Goal: Task Accomplishment & Management: Complete application form

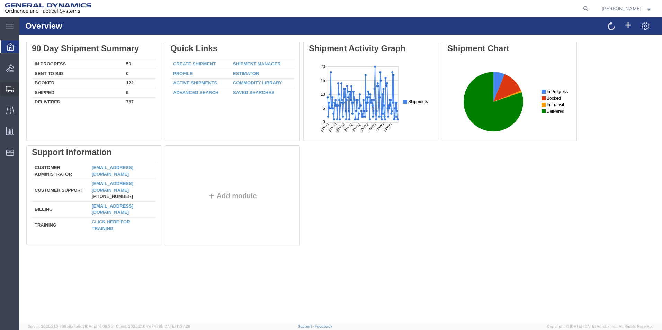
click at [0, 0] on span "Create Shipment" at bounding box center [0, 0] width 0 height 0
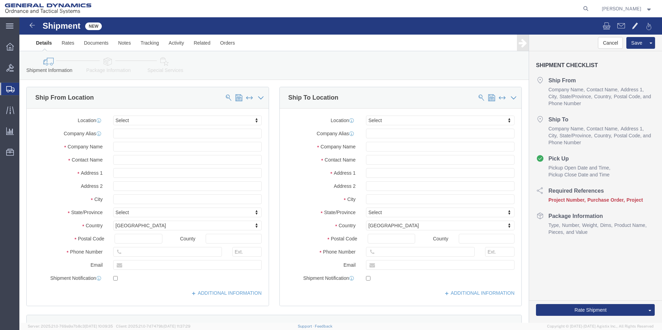
select select
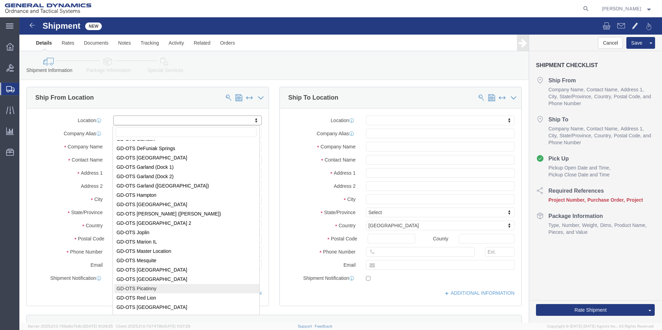
scroll to position [36, 0]
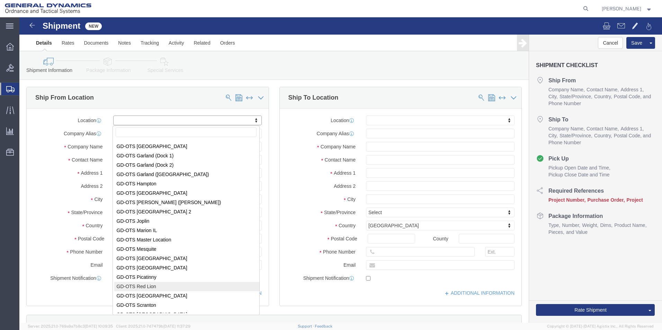
select select "310"
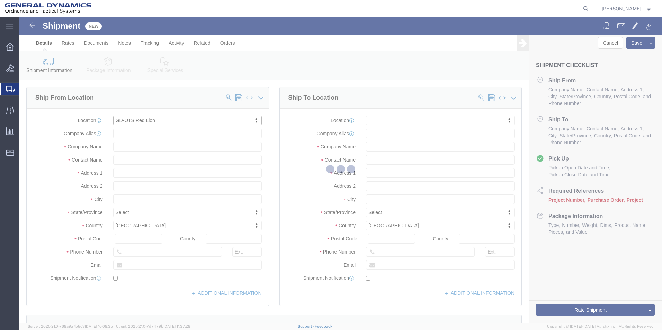
type input "[STREET_ADDRESS]"
type input "17356"
type input "[PHONE_NUMBER]"
type input "REDLPAHIG0"
type input "General Dynamics - OTS"
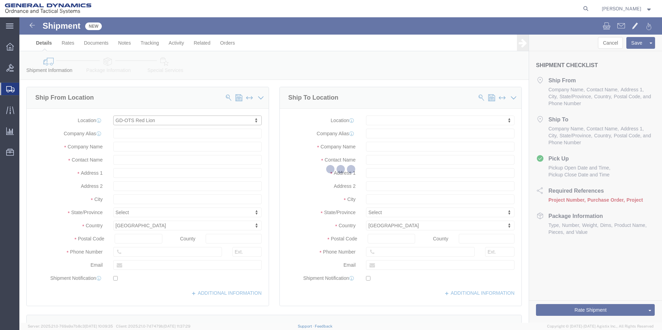
type input "Red Lion"
select select "PA"
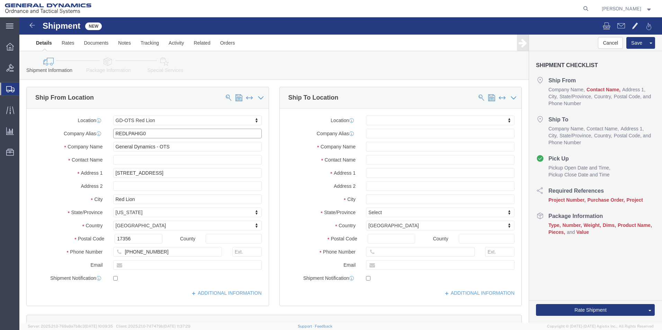
drag, startPoint x: 89, startPoint y: 114, endPoint x: 36, endPoint y: 113, distance: 53.7
click div "Company Alias REDLPAHIG0"
click input "text"
type input "b"
type input "[PERSON_NAME]"
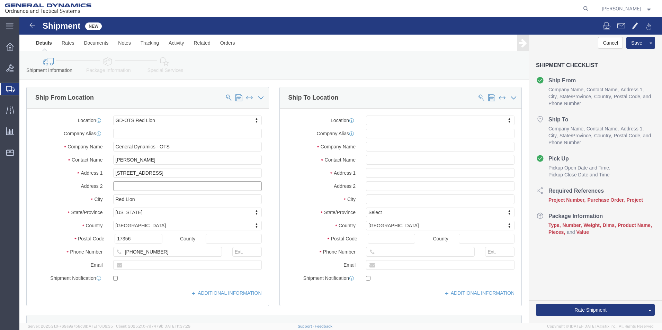
click input "text"
type input "BUILDING 1"
click input "text"
type input "[EMAIL_ADDRESS][DOMAIN_NAME]"
checkbox input "true"
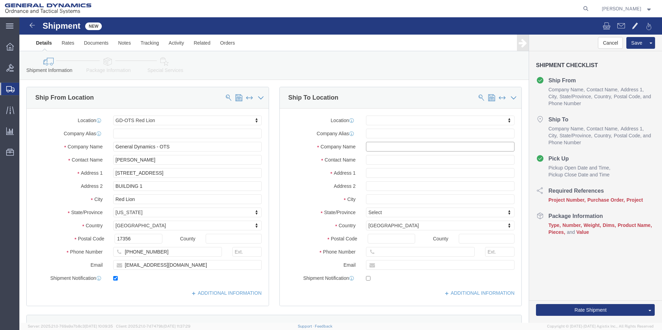
click input "text"
type input "SUBCOM"
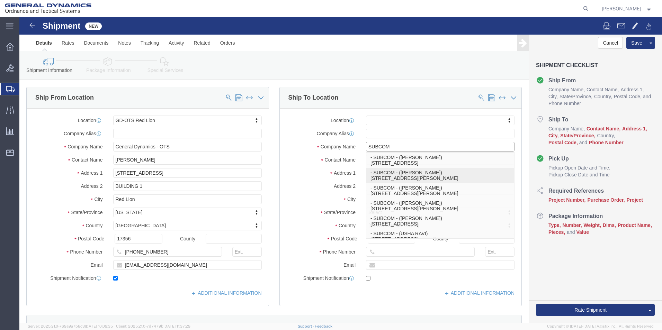
click p "- SUBCOM - ([PERSON_NAME]) [STREET_ADDRESS][PERSON_NAME]"
select select
type input "[STREET_ADDRESS][PERSON_NAME]"
type input "03801"
type input "[PHONE_NUMBER]"
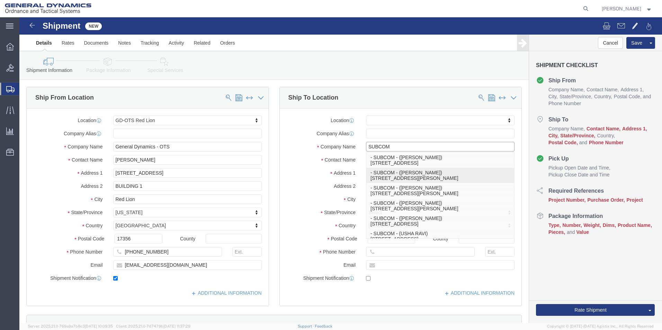
type input "[PERSON_NAME]"
type input "NEWINGTON"
select select "NH"
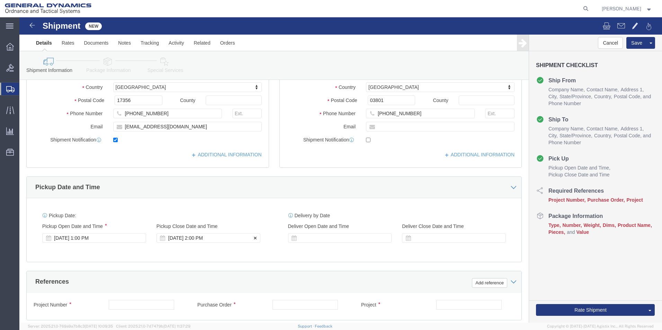
type input "SUBCOM"
click div "[DATE] 2:00 PM"
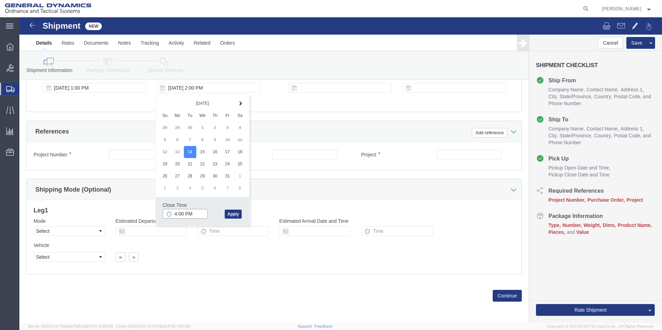
click input "4:00 PM"
type input "4:30 PM"
click button "Apply"
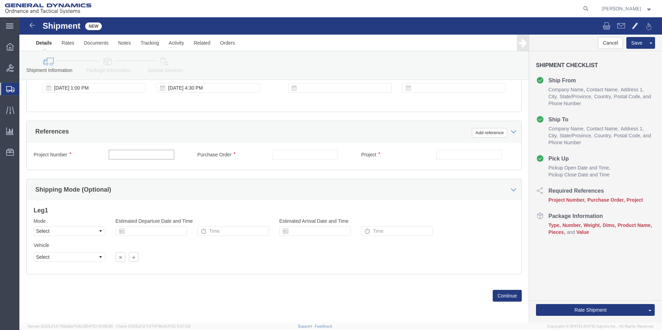
click input "text"
type input "64609-900"
click input "text"
type input "109724"
click input "text"
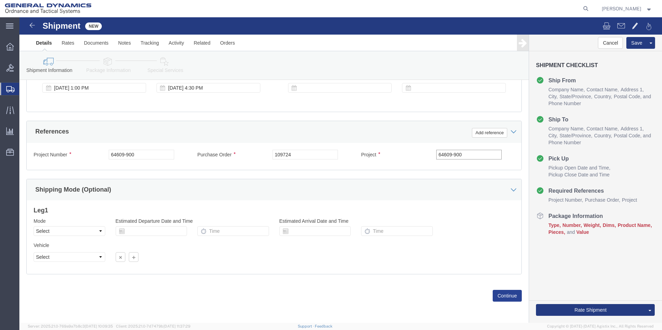
type input "64609-900"
click button "Continue"
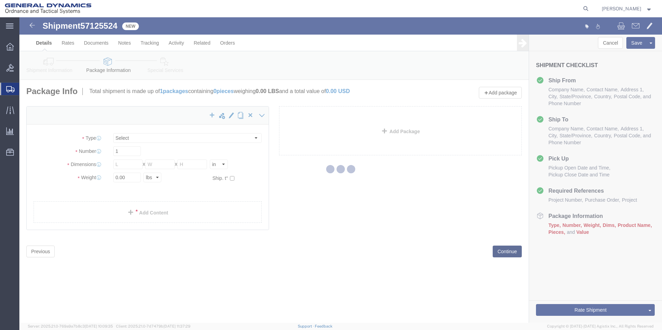
select select "CBOX"
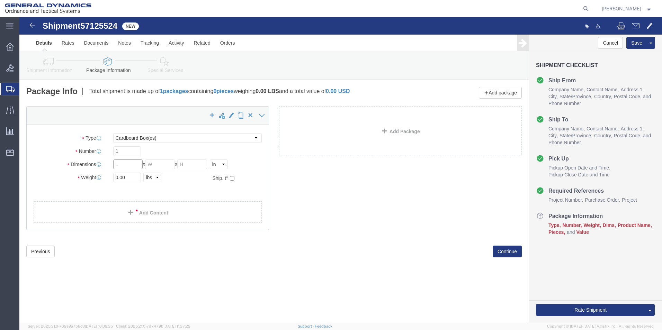
click input "text"
type input "12"
click input "text"
type input "12"
click input "text"
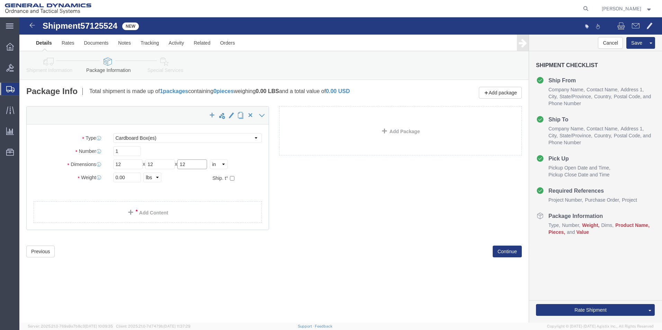
type input "12"
drag, startPoint x: 98, startPoint y: 159, endPoint x: 88, endPoint y: 161, distance: 10.0
click div "0.00 Select kgs lbs"
type input "18.00"
click link "Add Content"
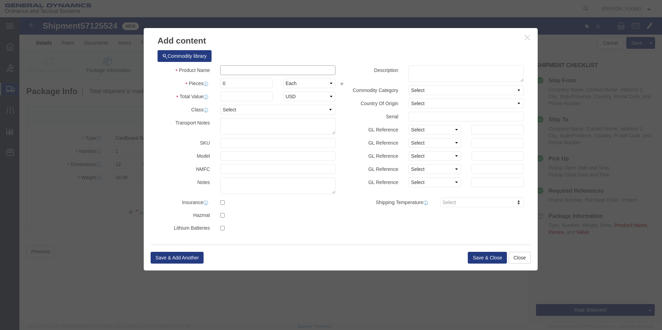
click input "text"
type input "TRAY SUPPORT CONTROL EBU"
click div "Commodity library Product Name TRAY SUPPORT CONTROL EBU TRAY SUPPORT CONTROL EB…"
drag, startPoint x: 194, startPoint y: 68, endPoint x: 185, endPoint y: 67, distance: 8.7
click div "Pieces 0 Select Bag Barrels 100Board Feet Bottle Box Blister Pack Carats Can Ca…"
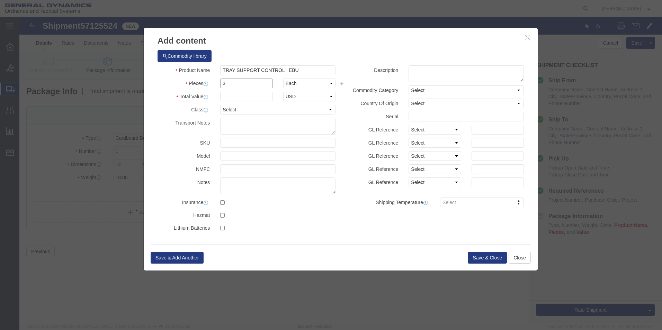
type input "3"
click input "text"
type input "100"
click h3 "Add content"
click button "Save & Close"
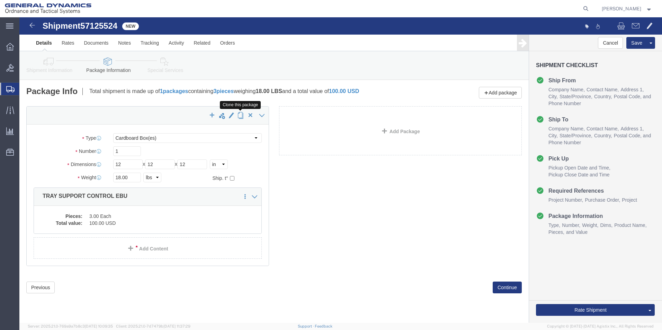
click span "button"
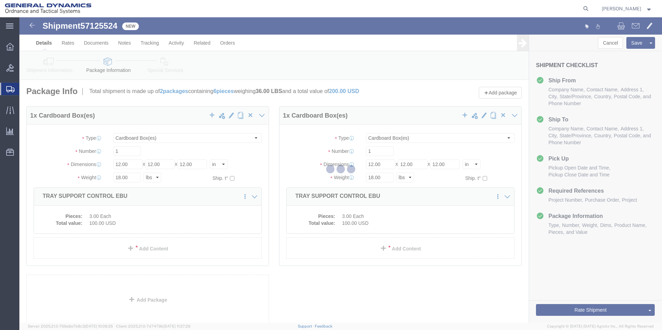
select select "CBOX"
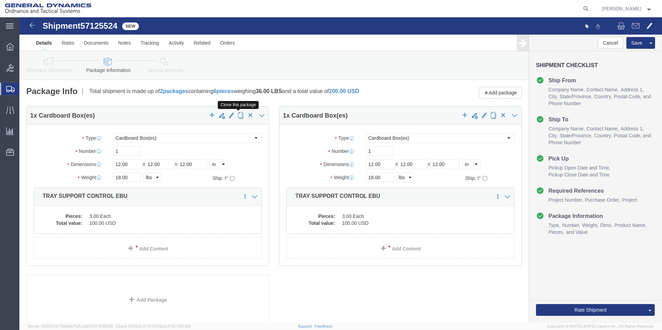
click button "button"
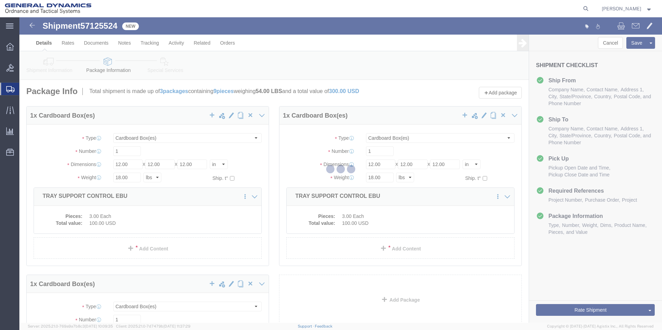
select select "CBOX"
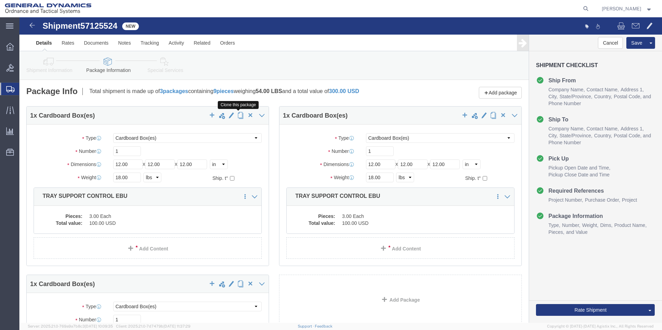
click button "button"
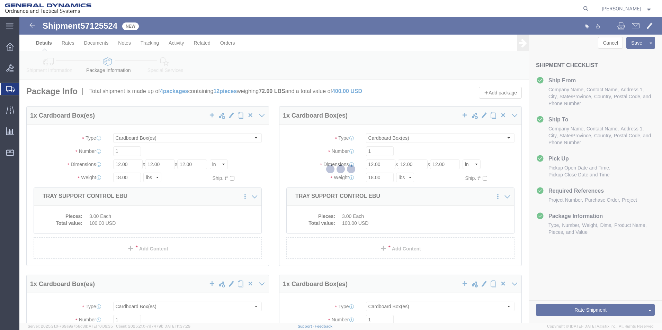
select select "CBOX"
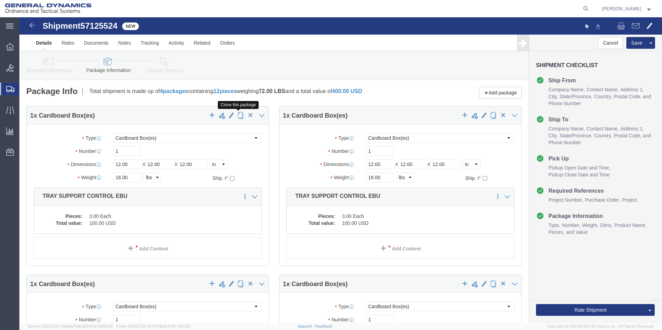
click button "button"
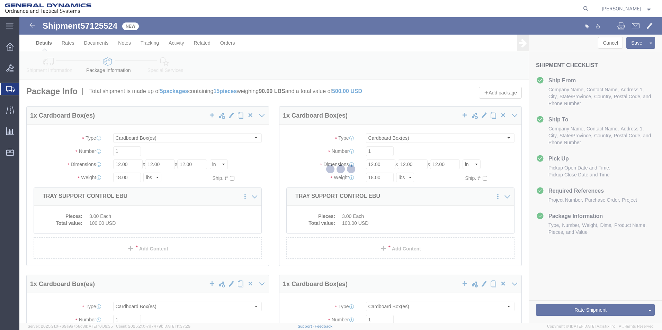
select select "CBOX"
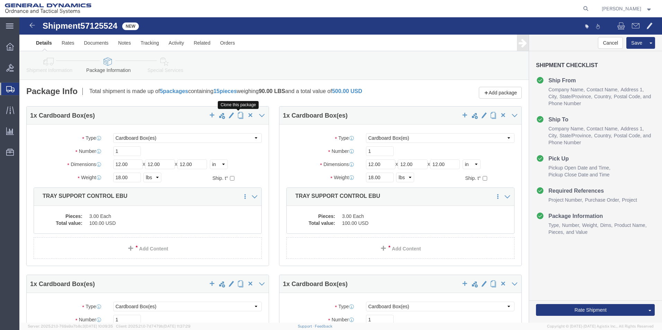
click button "button"
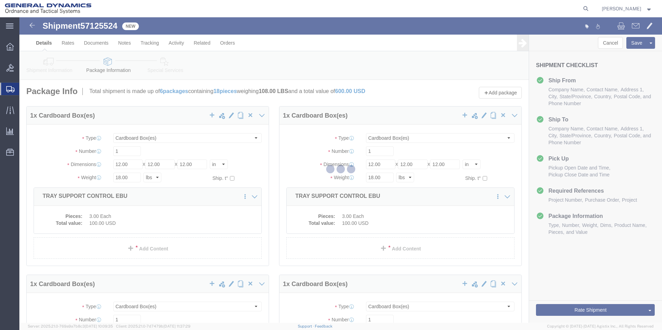
select select "CBOX"
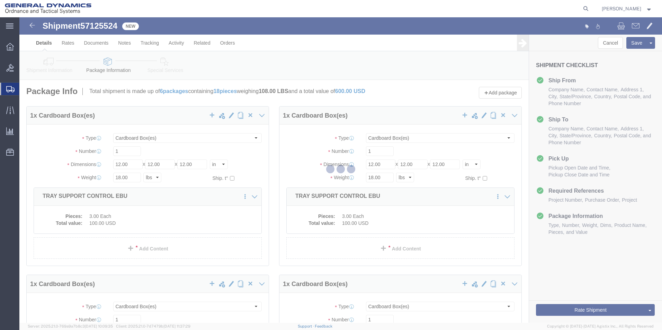
select select "CBOX"
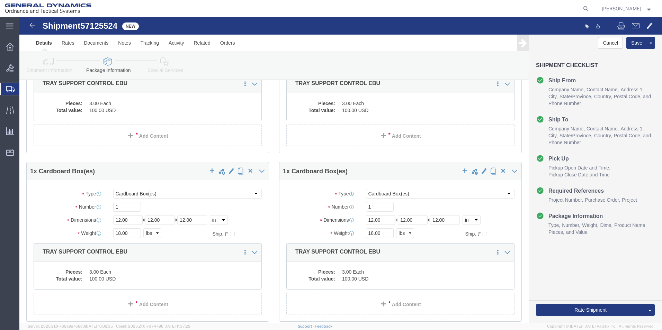
scroll to position [280, 0]
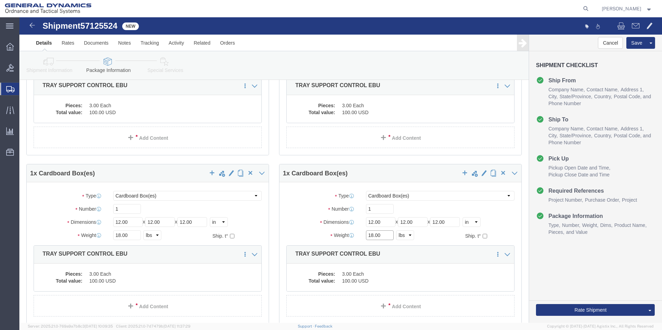
drag, startPoint x: 351, startPoint y: 216, endPoint x: 341, endPoint y: 217, distance: 9.7
click div "18.00 Select kgs lbs"
type input "13.00"
click dd "3.00 Each"
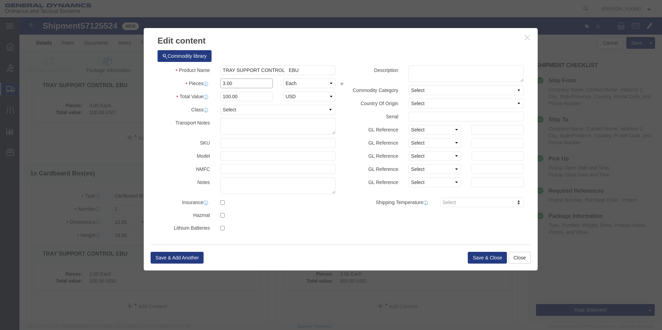
drag, startPoint x: 181, startPoint y: 65, endPoint x: 133, endPoint y: 71, distance: 48.5
click div "Pieces 3.00 Select Bag Barrels 100Board Feet Bottle Box Blister Pack Carats Can…"
type input "2"
click input "66.67"
drag, startPoint x: 217, startPoint y: 78, endPoint x: 135, endPoint y: 79, distance: 81.4
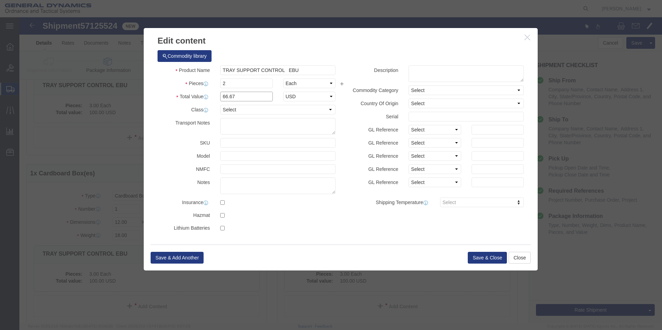
click div "Total Value 66.67 Select ADP AED AFN ALL AMD AOA ARS ATS AUD AWG AZN BAM BBD BD…"
type input "100"
click div "Commodity library Product Name TRAY SUPPORT CONTROL EBU Pieces 2 Select Bag Bar…"
click button "Save & Close"
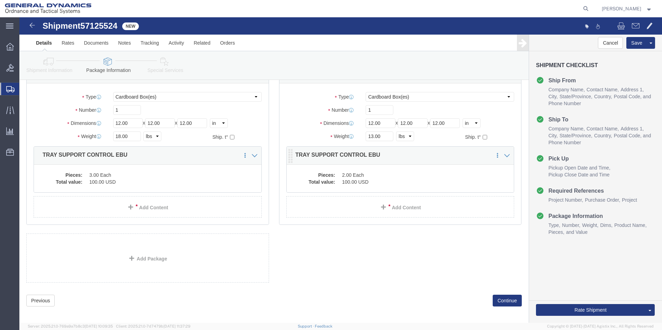
scroll to position [383, 0]
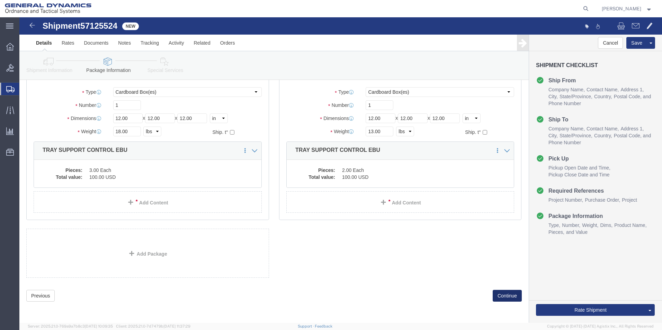
click button "Continue"
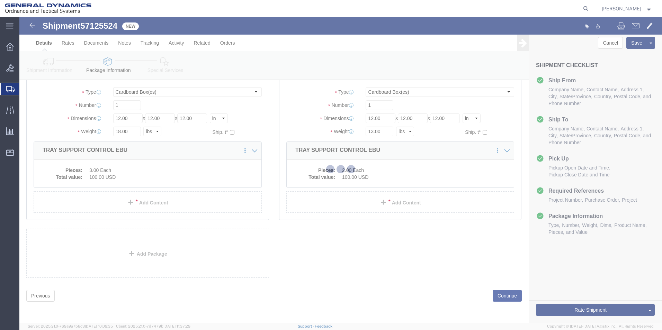
select select
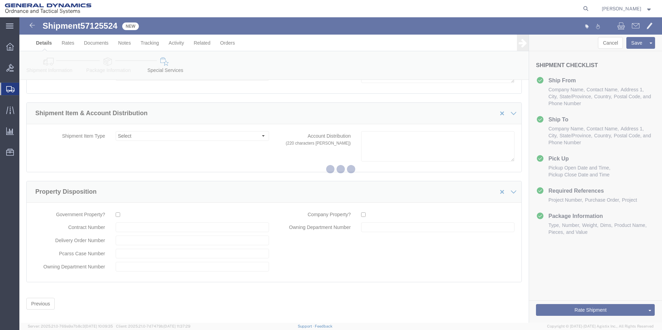
scroll to position [1054, 0]
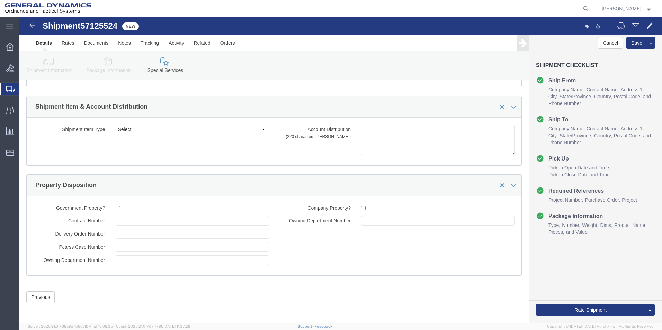
click link "Package Information"
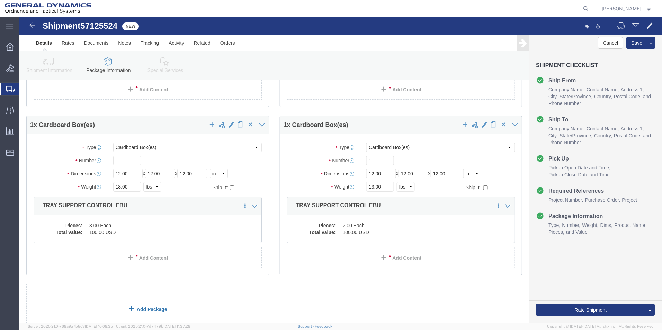
scroll to position [383, 0]
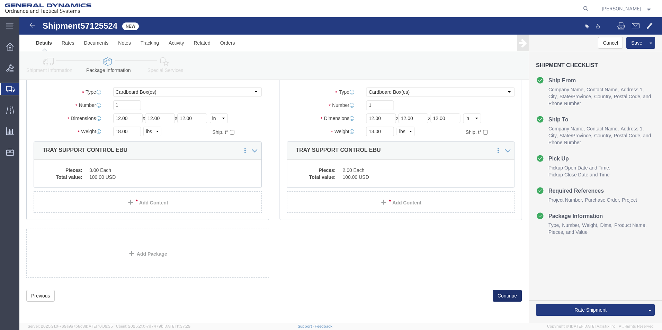
click button "Continue"
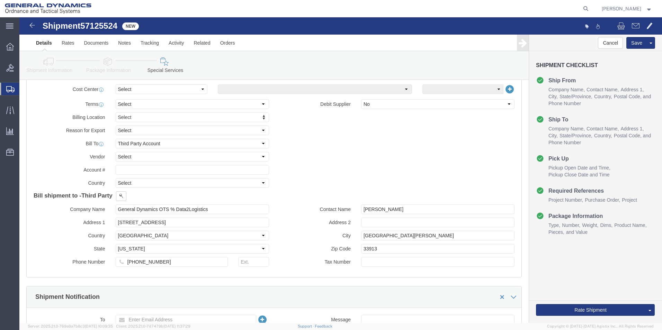
scroll to position [293, 0]
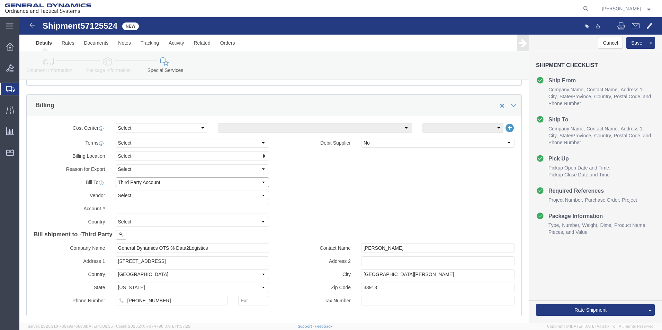
click select "Select Recipient Account Sender/Shipper Third Party Account"
select select "RCPN"
click select "Select Recipient Account Sender/Shipper Third Party Account"
type input "SUBCOM"
type input "[STREET_ADDRESS][PERSON_NAME]"
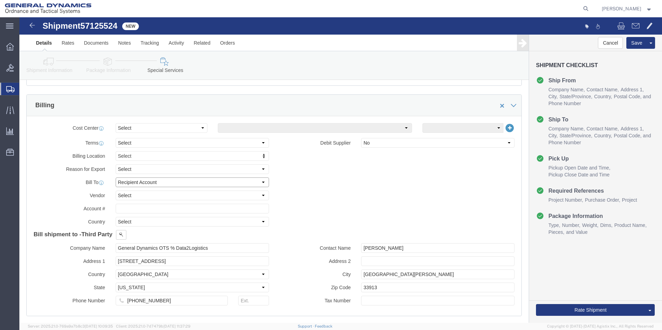
select select "US"
select select "NH"
type input "[PHONE_NUMBER]"
type input "[PERSON_NAME]"
type input "NEWINGTON"
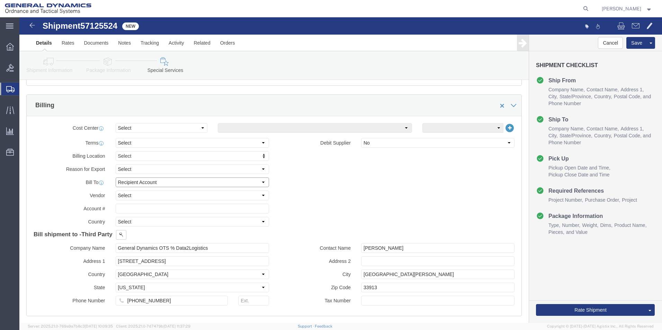
type input "03801"
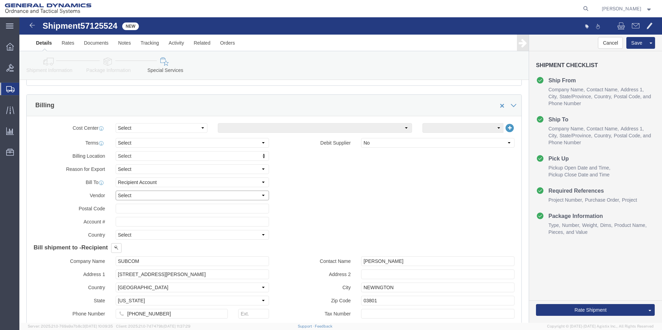
click select "Select DHL FedEx Express UPS"
select select "FedEx Express"
click select "Select DHL FedEx Express UPS"
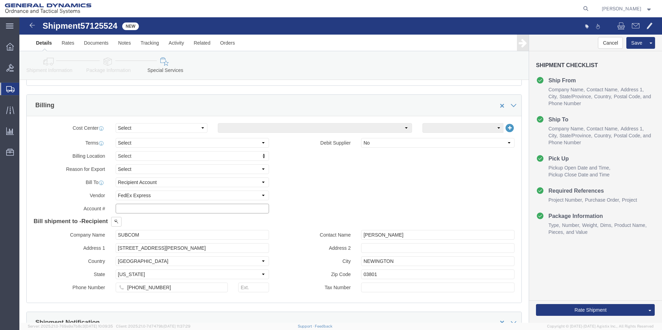
click input "text"
type input "003105903"
click h4 "Bill shipment to - Recipient"
click button "Rate Shipment"
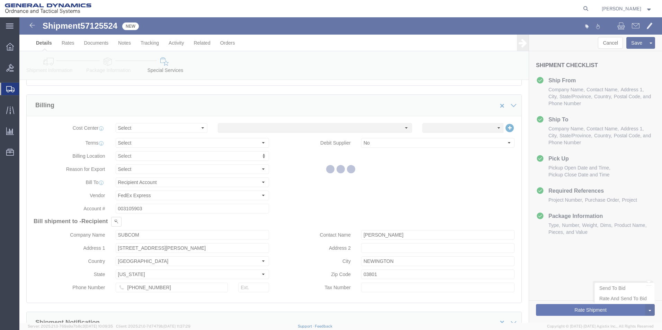
scroll to position [0, 0]
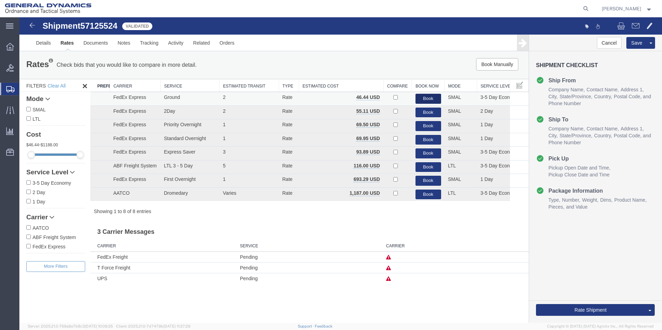
click at [426, 97] on button "Book" at bounding box center [429, 99] width 26 height 10
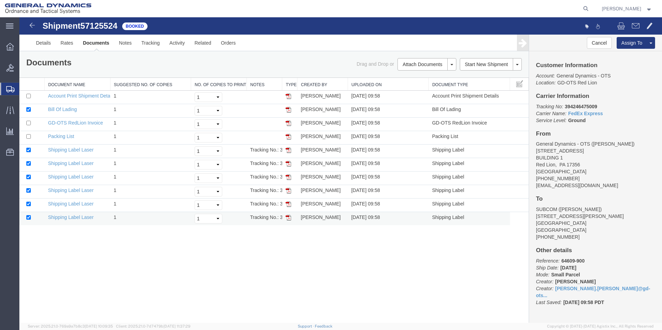
click at [287, 221] on img at bounding box center [289, 218] width 6 height 6
click at [291, 206] on td at bounding box center [289, 206] width 15 height 14
click at [290, 203] on img at bounding box center [289, 205] width 6 height 6
click at [290, 189] on img at bounding box center [289, 191] width 6 height 6
click at [289, 177] on img at bounding box center [289, 178] width 6 height 6
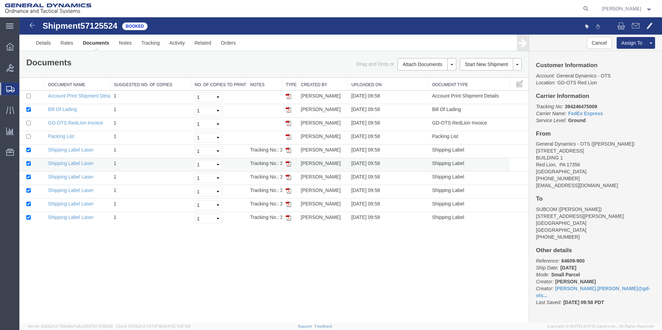
click at [287, 164] on img at bounding box center [289, 164] width 6 height 6
click at [289, 150] on img at bounding box center [289, 151] width 6 height 6
